Goal: Task Accomplishment & Management: Use online tool/utility

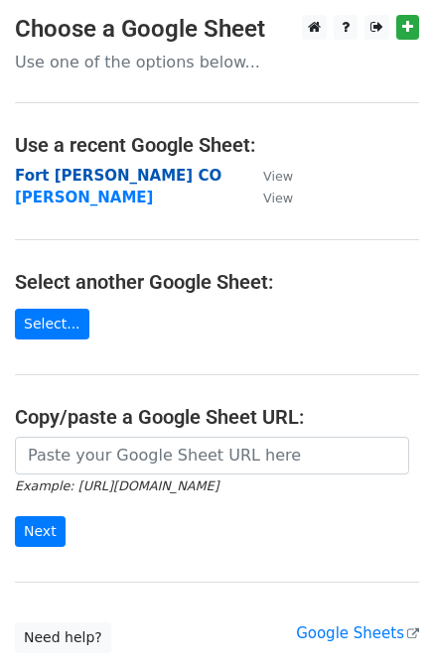
click at [79, 172] on strong "Fort [PERSON_NAME] CO" at bounding box center [118, 176] width 206 height 18
click at [92, 176] on strong "Fort [PERSON_NAME] CO" at bounding box center [118, 176] width 206 height 18
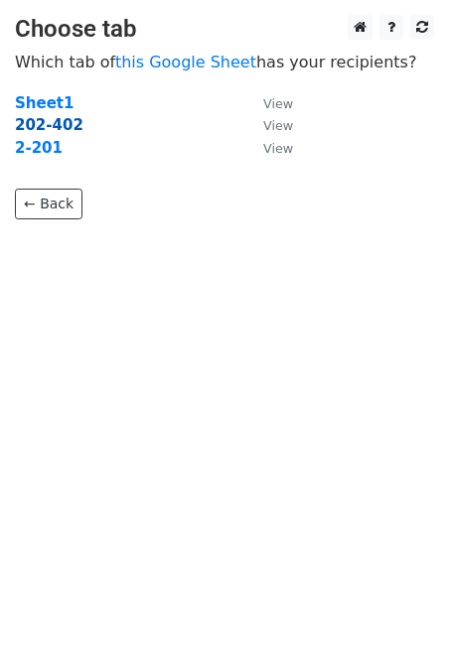
click at [56, 124] on strong "202-402" at bounding box center [49, 125] width 68 height 18
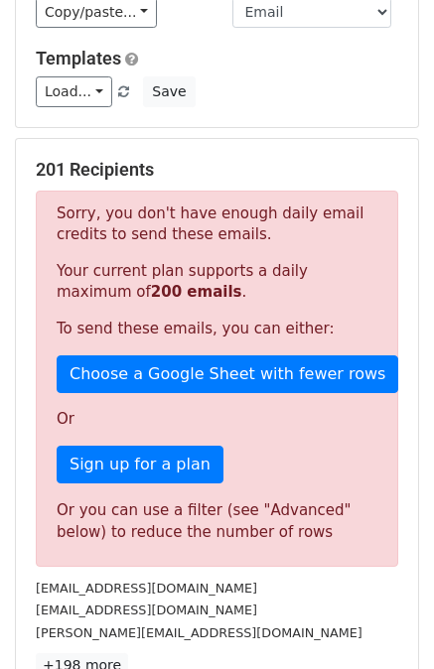
scroll to position [99, 0]
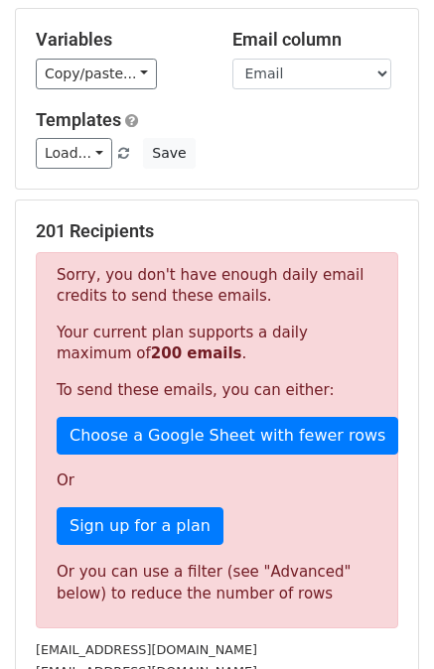
click at [251, 224] on h5 "201 Recipients" at bounding box center [217, 231] width 362 height 22
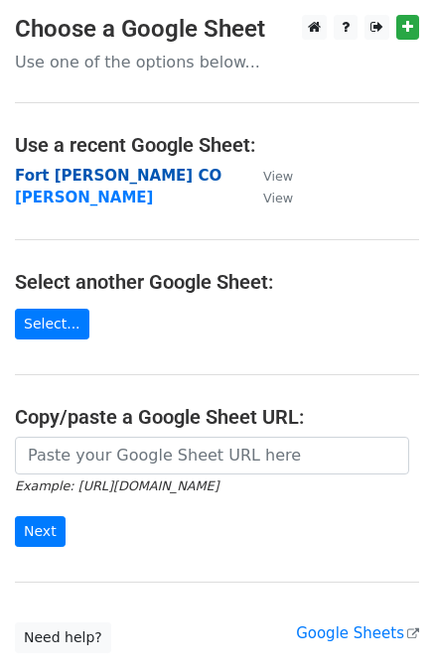
click at [95, 178] on strong "Fort [PERSON_NAME] CO" at bounding box center [118, 176] width 206 height 18
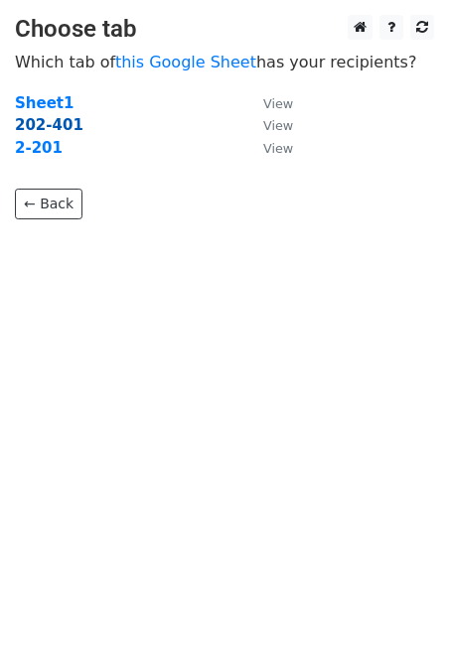
click at [46, 123] on strong "202-401" at bounding box center [49, 125] width 68 height 18
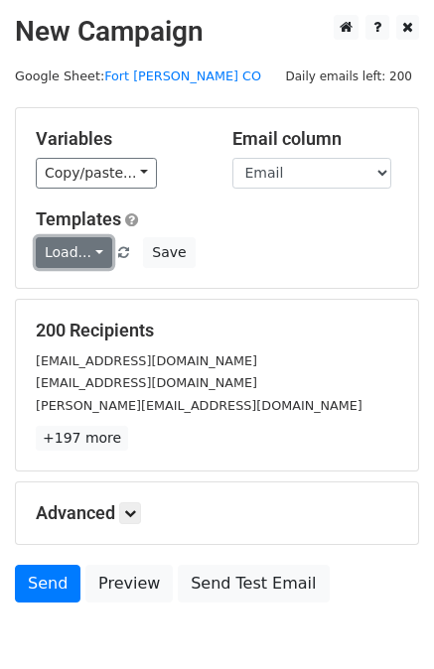
click at [63, 251] on link "Load..." at bounding box center [74, 252] width 76 height 31
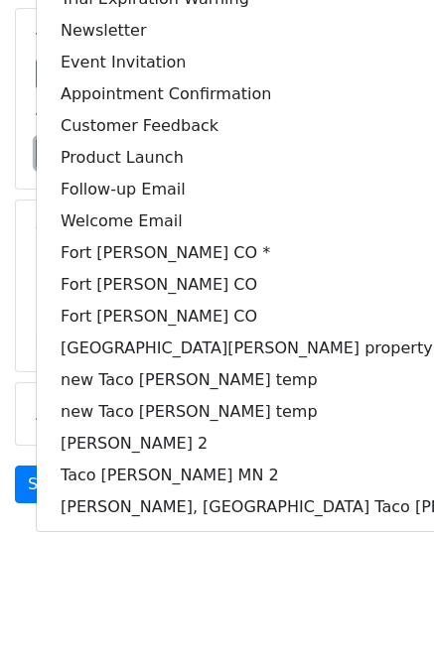
scroll to position [99, 0]
click at [159, 248] on link "Fort Collins CO *" at bounding box center [318, 253] width 563 height 32
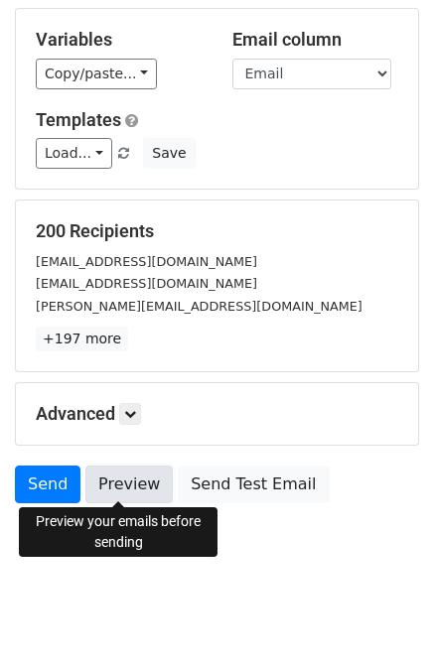
click at [107, 481] on link "Preview" at bounding box center [128, 485] width 87 height 38
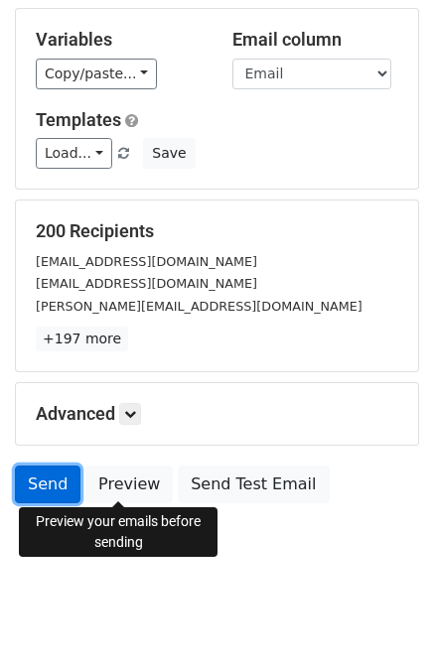
click at [45, 487] on link "Send" at bounding box center [48, 485] width 66 height 38
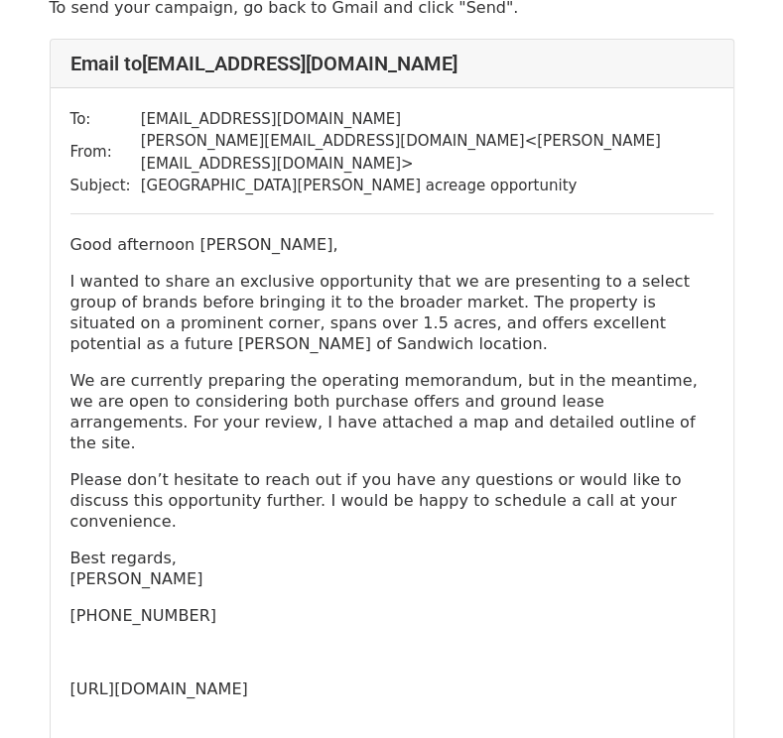
scroll to position [99, 0]
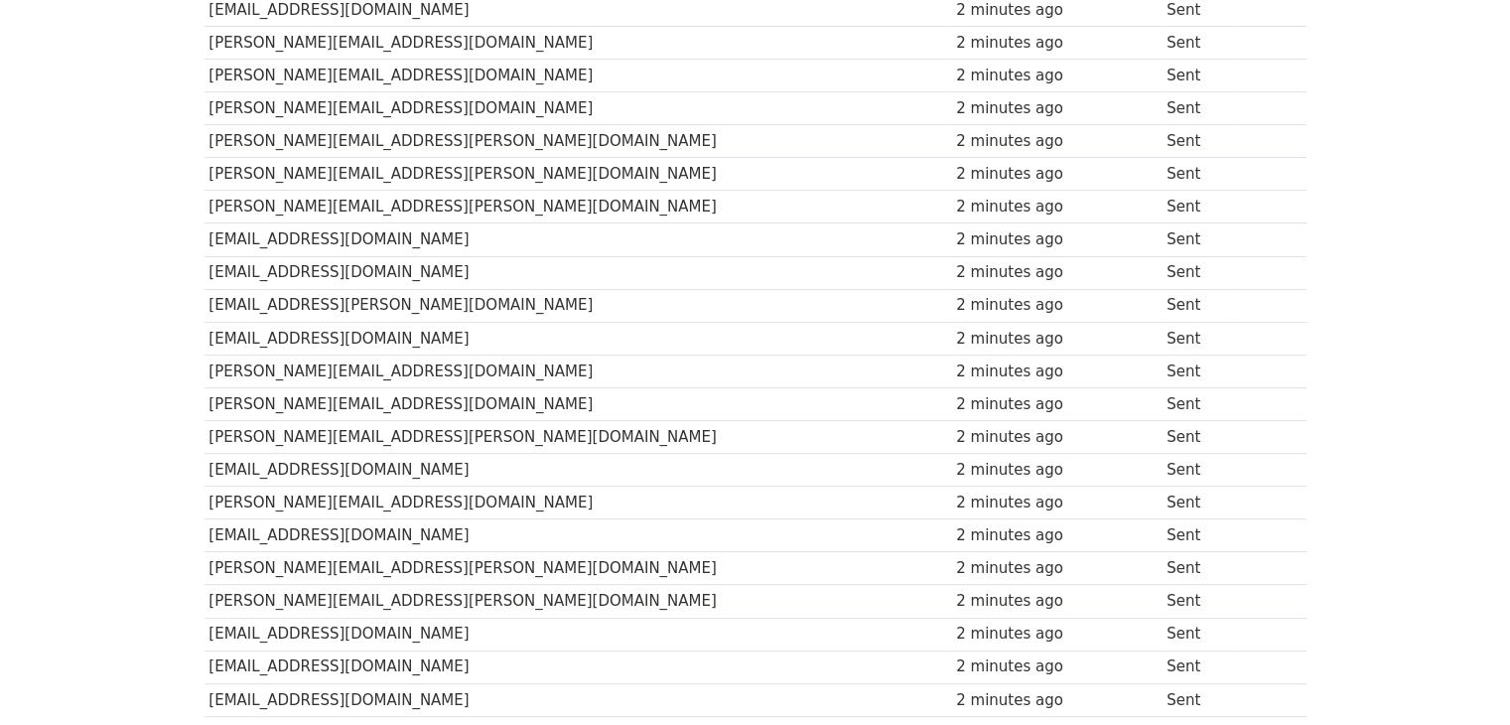
scroll to position [695, 0]
